Goal: Browse casually

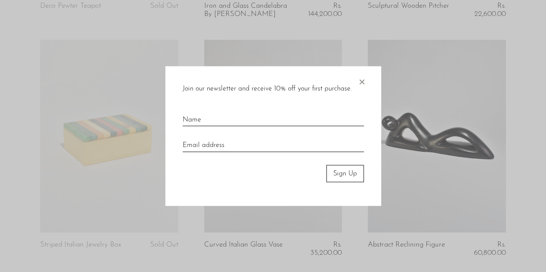
scroll to position [512, 0]
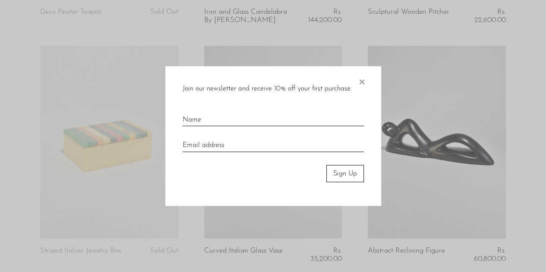
click at [362, 79] on span "×" at bounding box center [361, 80] width 9 height 28
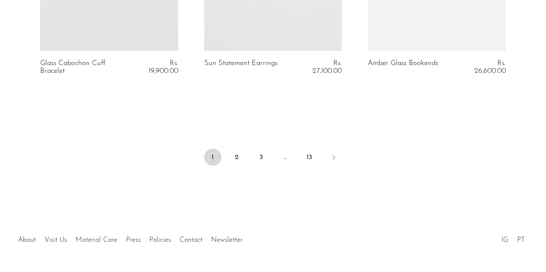
scroll to position [2875, 0]
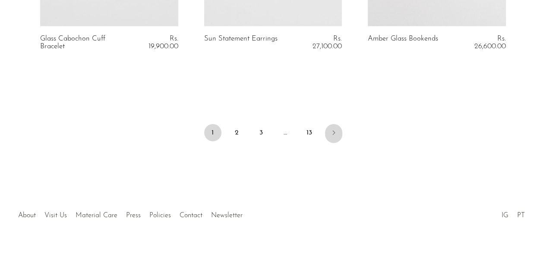
click at [337, 131] on link "Next" at bounding box center [333, 133] width 17 height 19
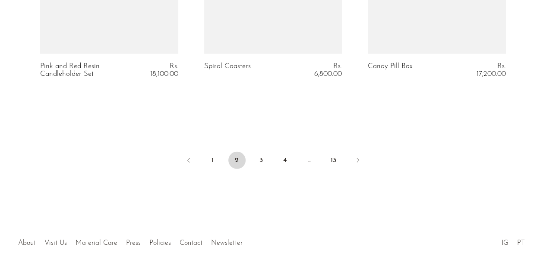
scroll to position [2875, 0]
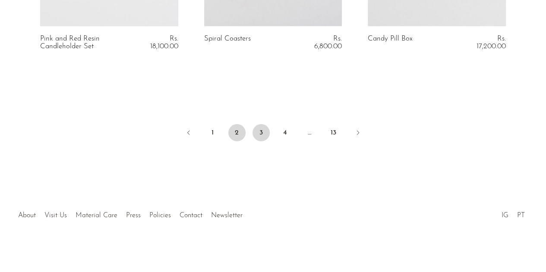
click at [261, 129] on link "3" at bounding box center [260, 132] width 17 height 17
